Goal: Task Accomplishment & Management: Complete application form

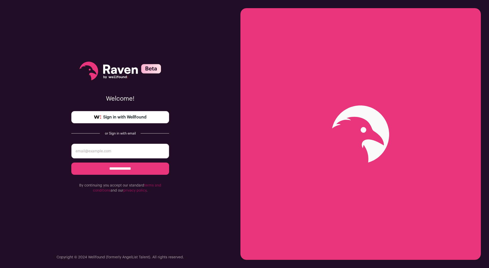
drag, startPoint x: 115, startPoint y: 126, endPoint x: 137, endPoint y: 121, distance: 22.9
click at [137, 121] on div "**********" at bounding box center [120, 127] width 98 height 255
click at [137, 121] on link "Sign in with Wellfound" at bounding box center [120, 117] width 98 height 12
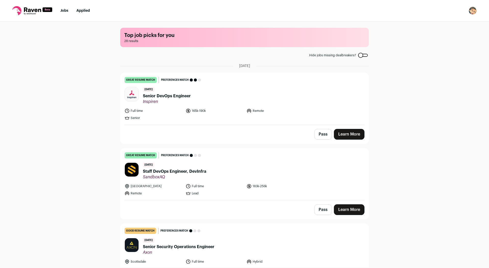
click at [84, 12] on link "Applied" at bounding box center [82, 11] width 13 height 4
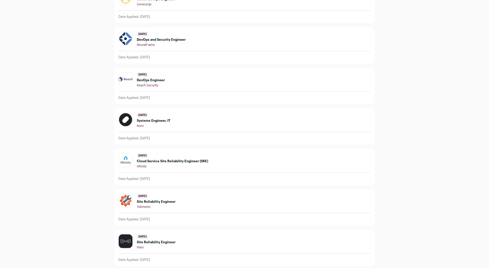
scroll to position [470, 0]
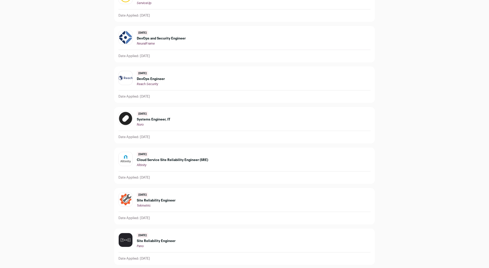
click at [164, 119] on span "Systems Engineer, IT" at bounding box center [154, 119] width 34 height 4
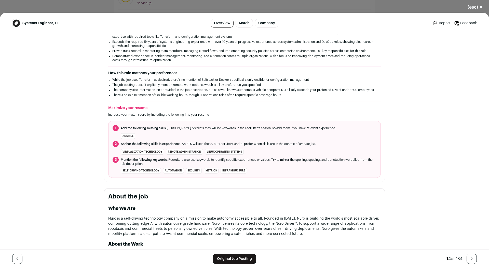
scroll to position [0, 0]
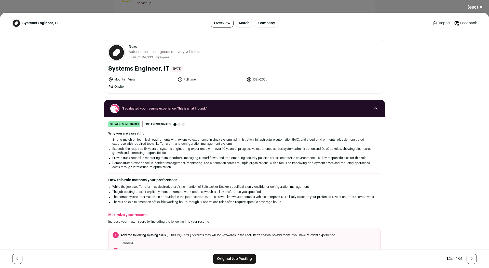
click at [472, 6] on button "(esc) ✕" at bounding box center [475, 7] width 28 height 11
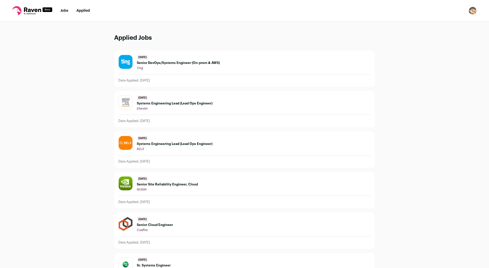
click at [67, 8] on li "Jobs" at bounding box center [64, 10] width 8 height 5
click at [64, 12] on link "Jobs" at bounding box center [64, 11] width 8 height 4
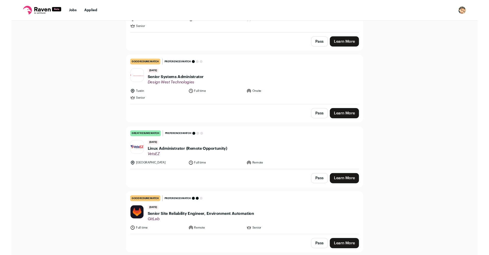
scroll to position [1167, 0]
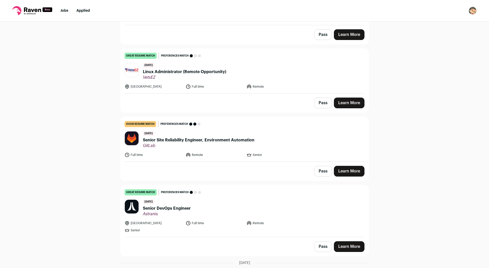
click at [166, 137] on span "Senior Site Reliability Engineer, Environment Automation" at bounding box center [199, 140] width 112 height 6
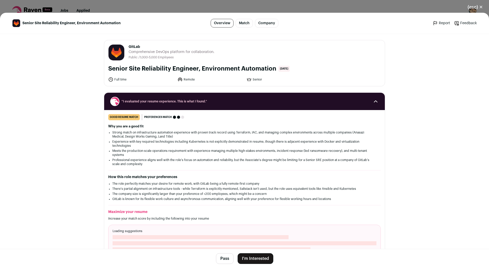
click at [250, 259] on button "I'm Interested" at bounding box center [256, 258] width 36 height 11
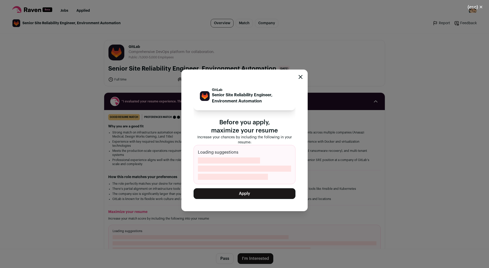
click at [248, 197] on button "Apply" at bounding box center [245, 193] width 102 height 11
